Goal: Navigation & Orientation: Find specific page/section

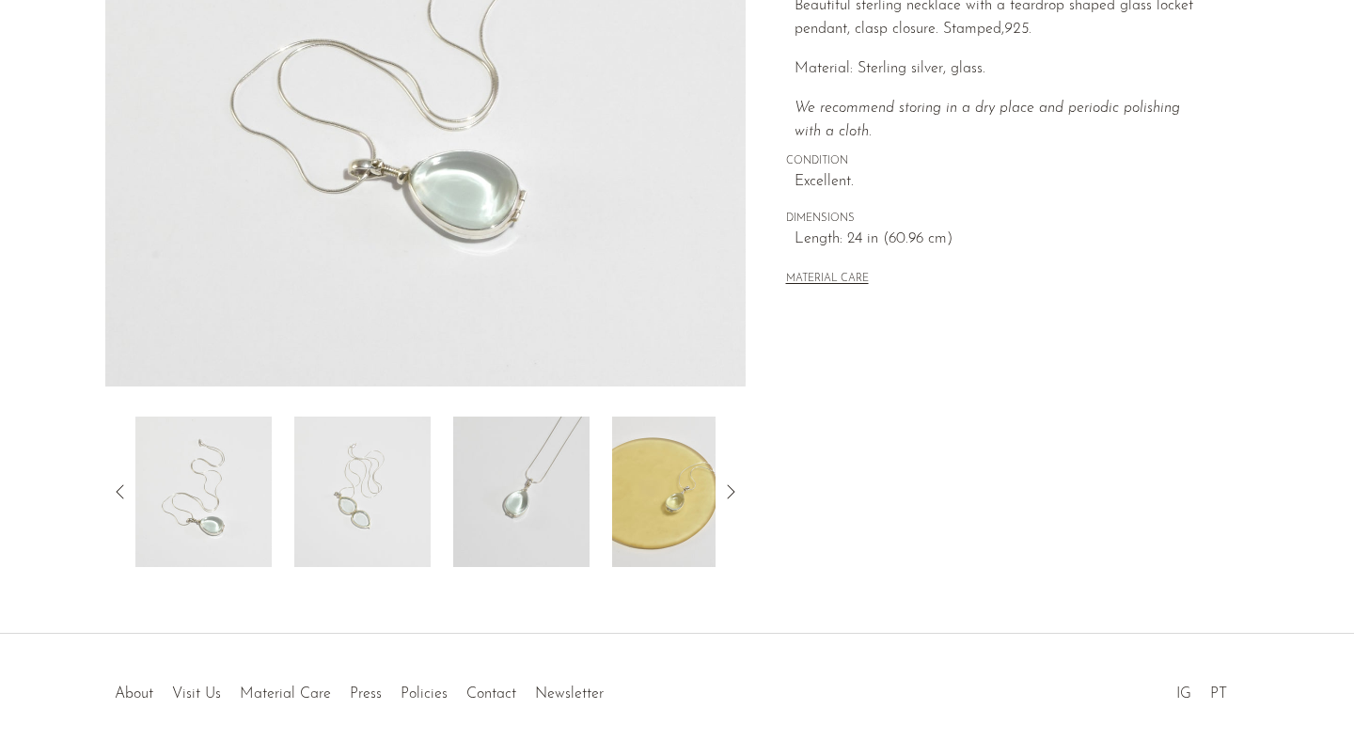
scroll to position [483, 0]
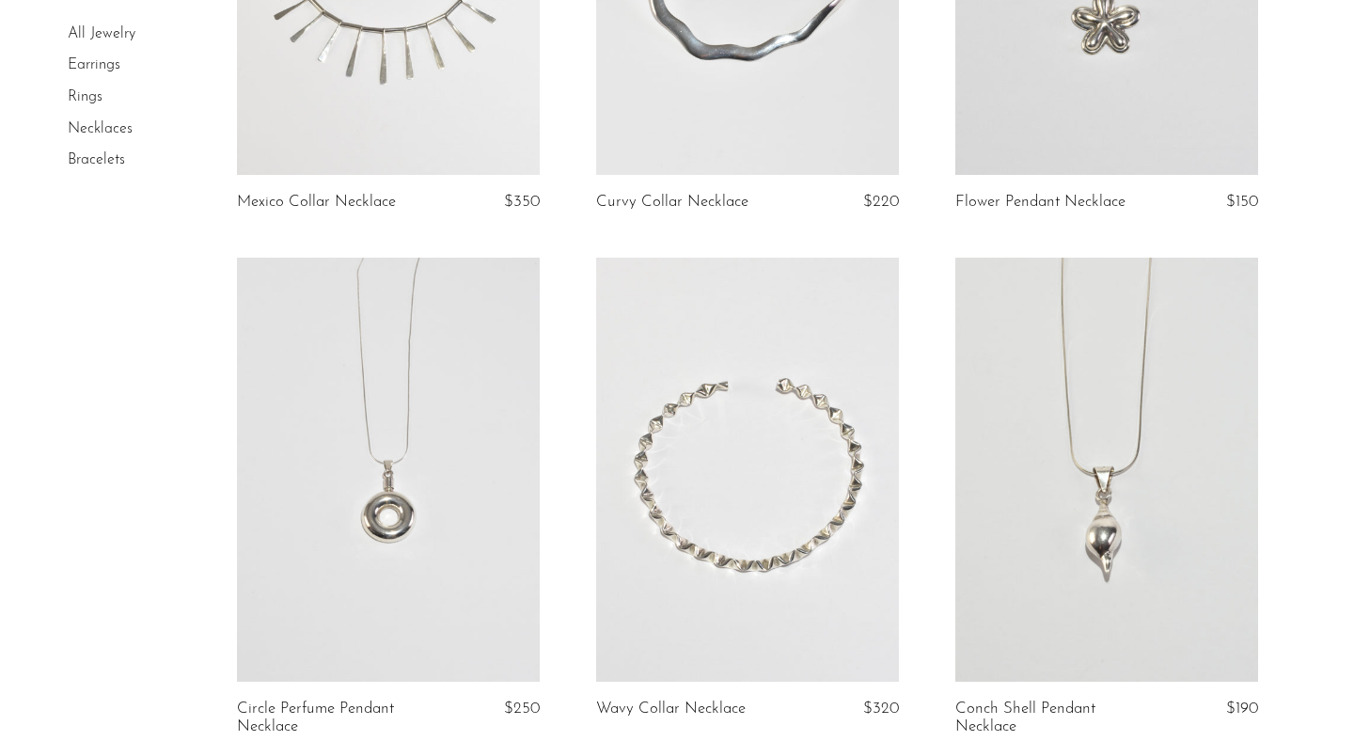
scroll to position [1546, 0]
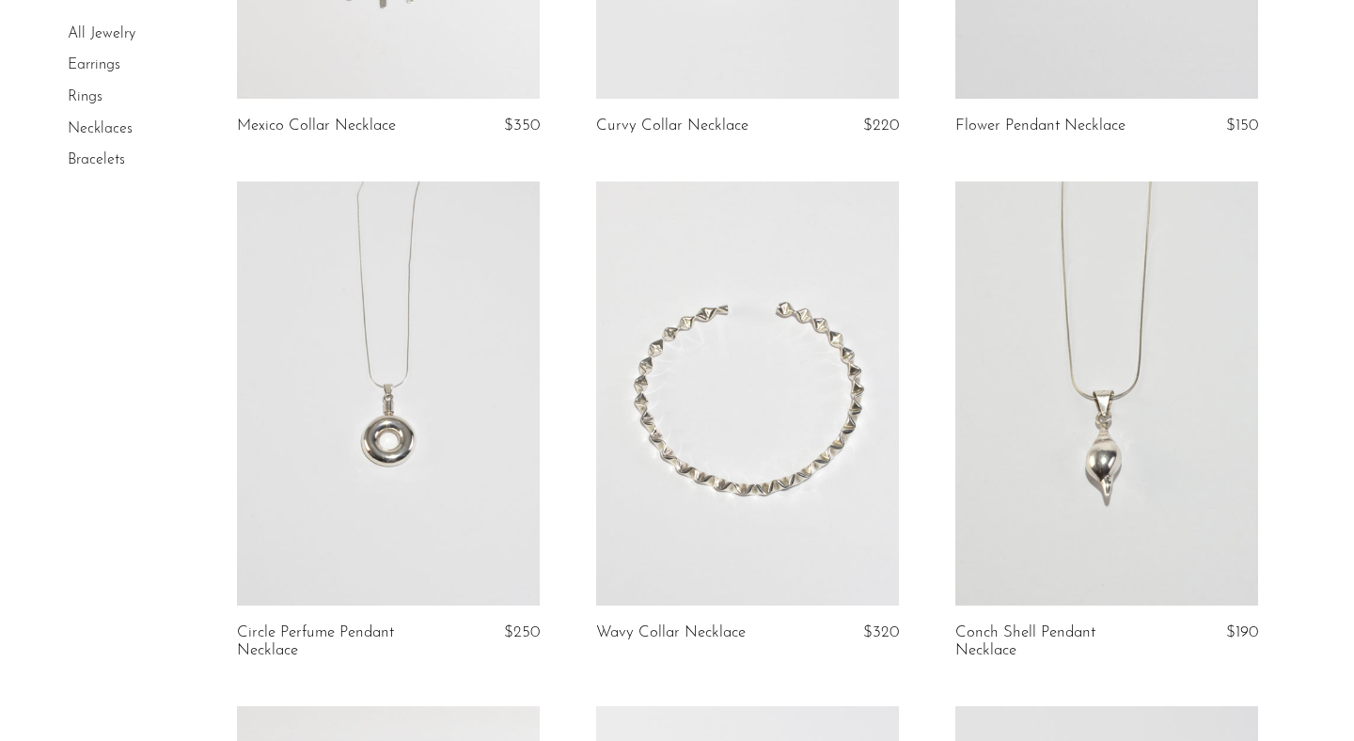
click at [382, 380] on link at bounding box center [388, 393] width 303 height 424
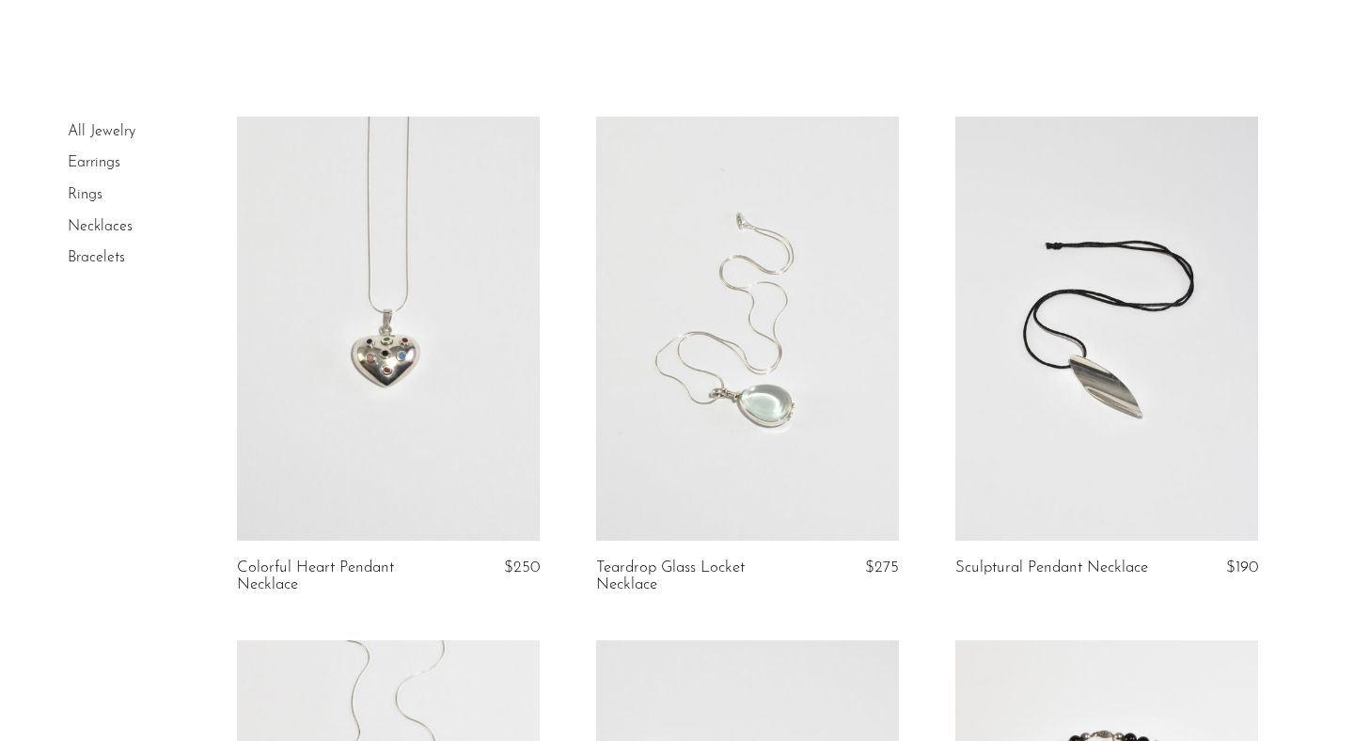
scroll to position [0, 0]
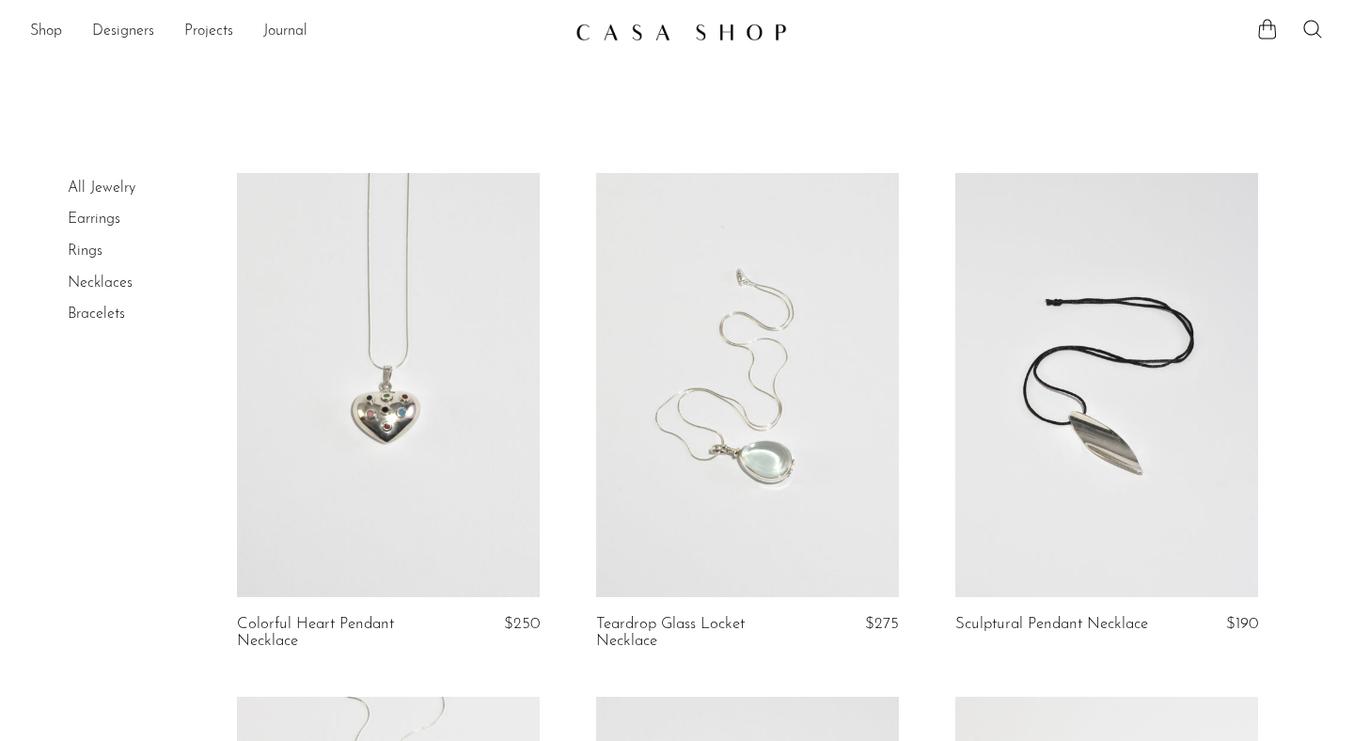
click at [96, 246] on link "Rings" at bounding box center [85, 250] width 35 height 15
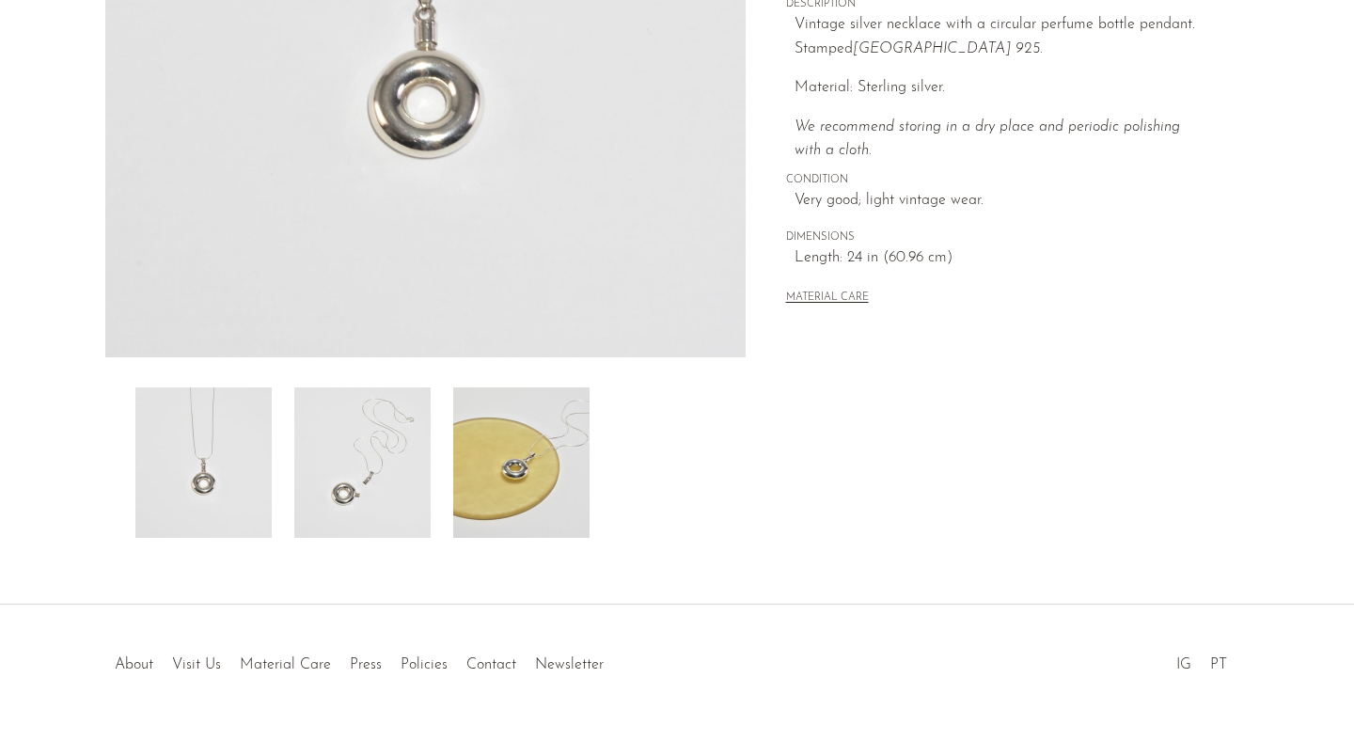
scroll to position [483, 0]
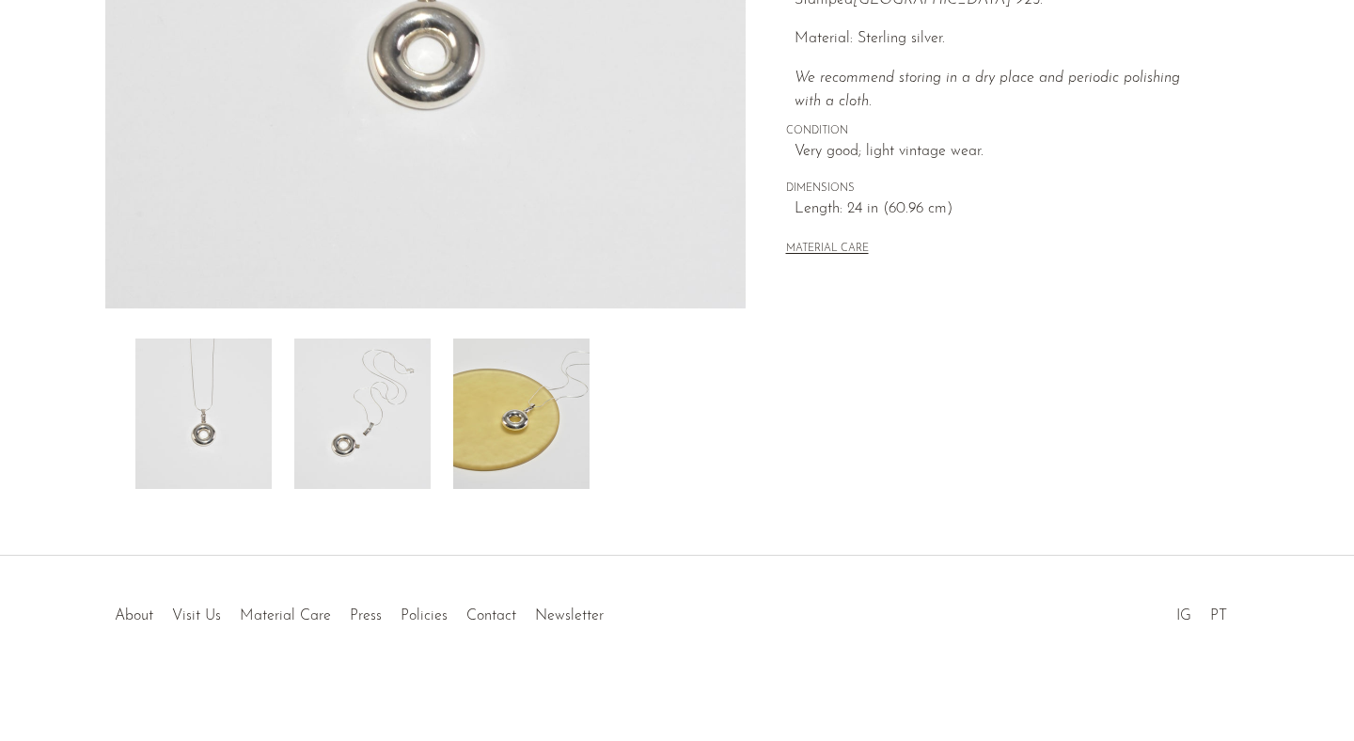
click at [378, 412] on img at bounding box center [362, 413] width 136 height 150
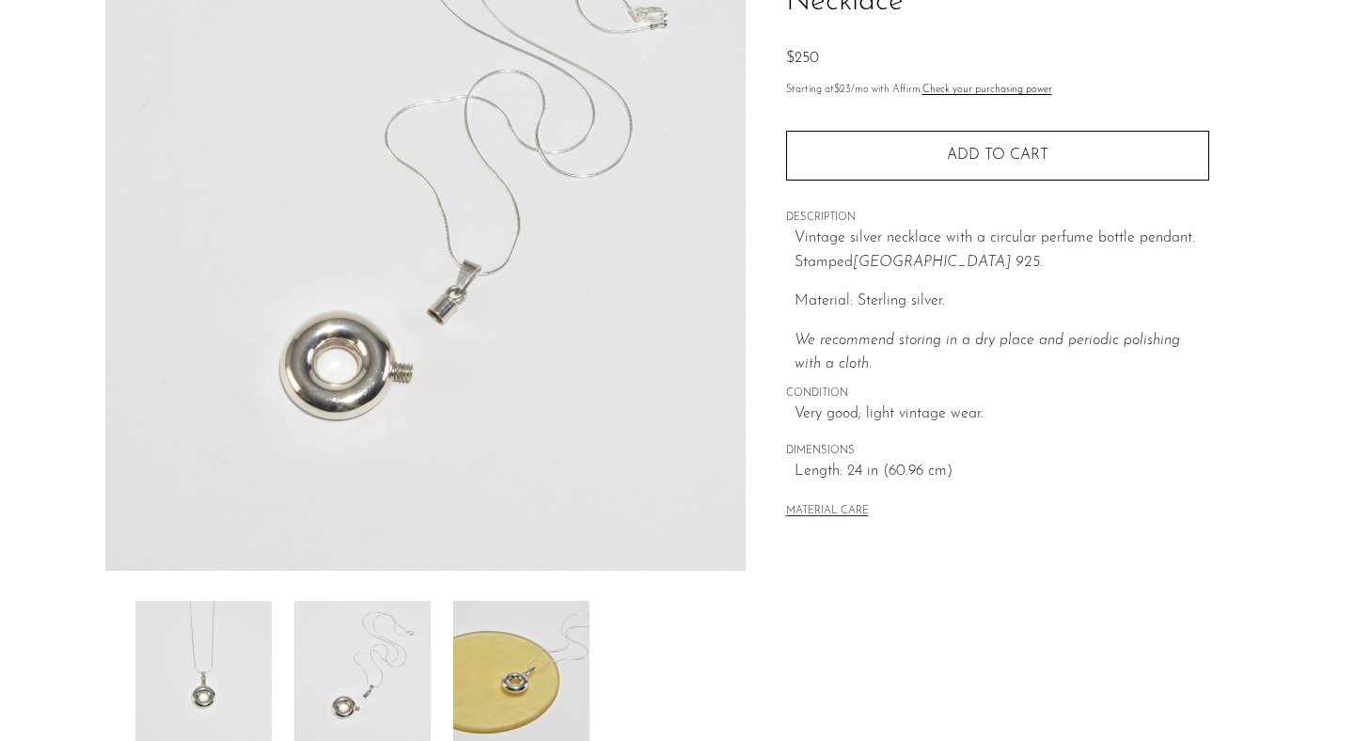
scroll to position [196, 0]
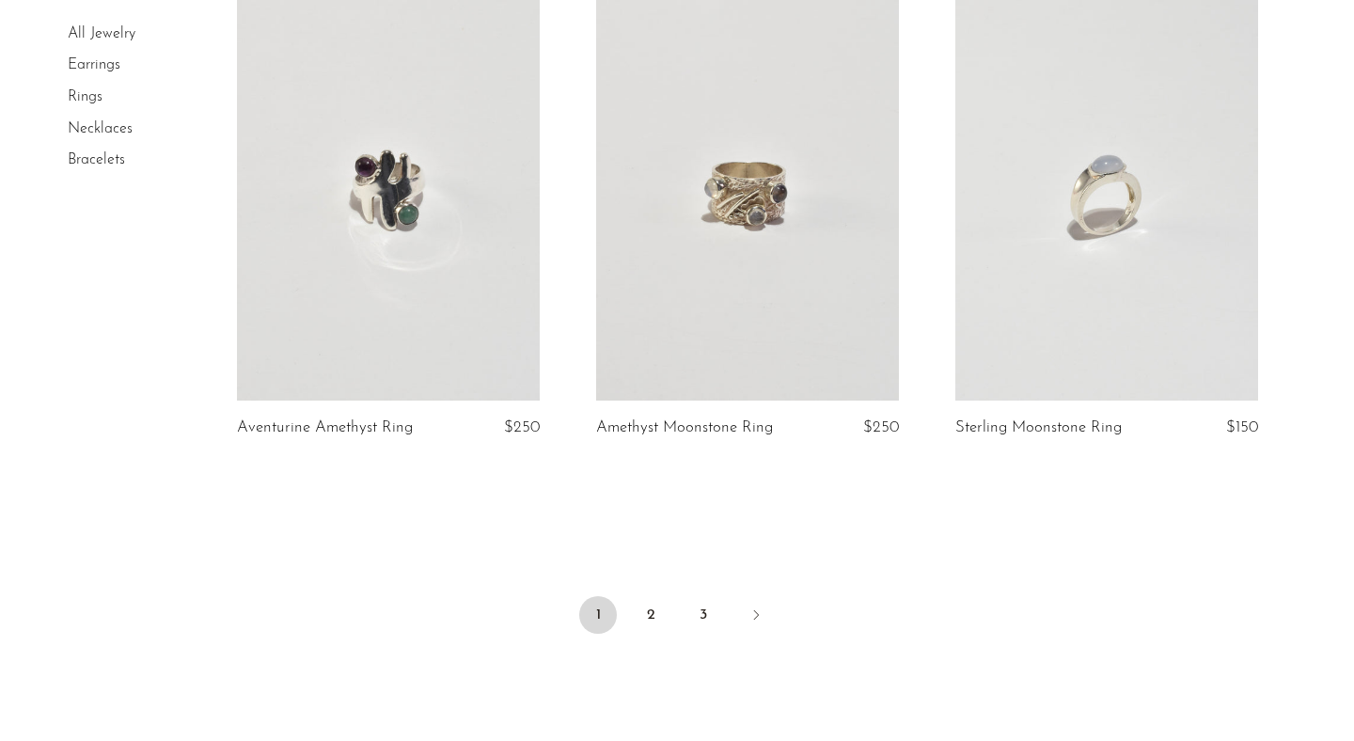
scroll to position [5797, 0]
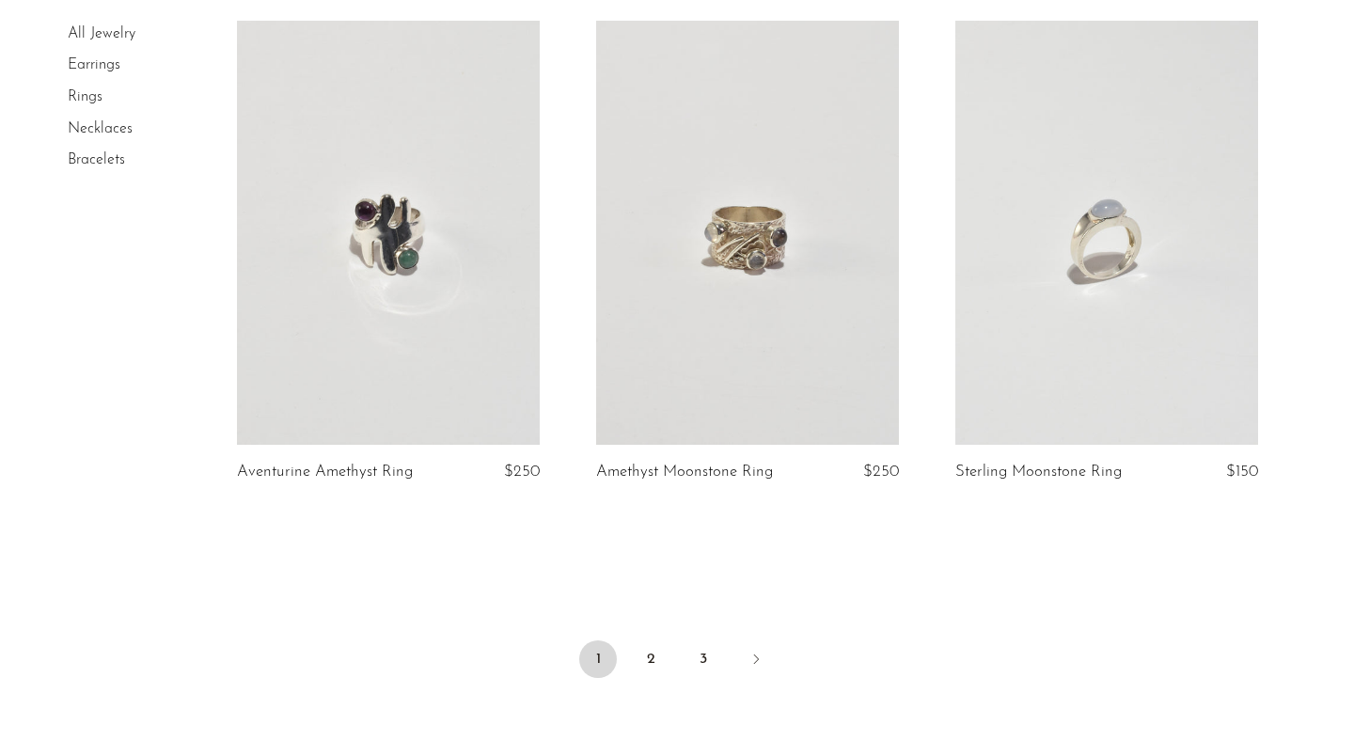
click at [112, 149] on li "Bracelets" at bounding box center [138, 161] width 141 height 32
click at [112, 169] on li "Bracelets" at bounding box center [138, 161] width 141 height 32
click at [112, 166] on link "Bracelets" at bounding box center [96, 159] width 57 height 15
